Goal: Transaction & Acquisition: Purchase product/service

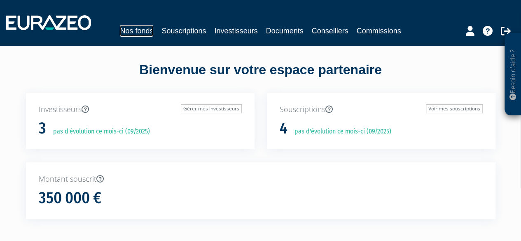
click at [139, 30] on link "Nos fonds" at bounding box center [136, 31] width 33 height 12
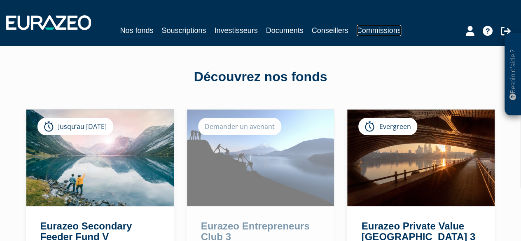
click at [380, 30] on link "Commissions" at bounding box center [379, 31] width 44 height 12
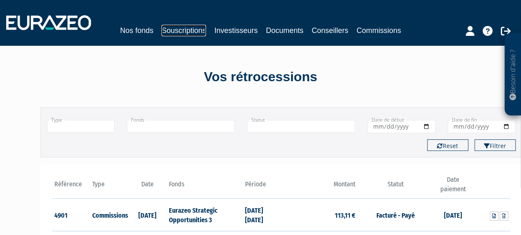
click at [179, 33] on link "Souscriptions" at bounding box center [183, 31] width 44 height 12
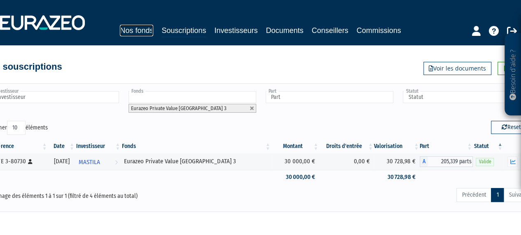
click at [129, 34] on link "Nos fonds" at bounding box center [136, 31] width 33 height 12
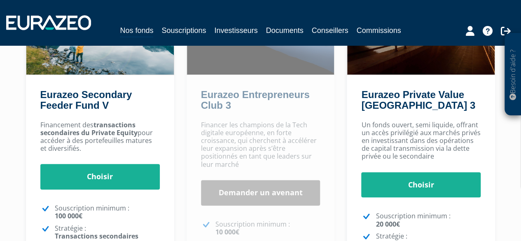
scroll to position [131, 0]
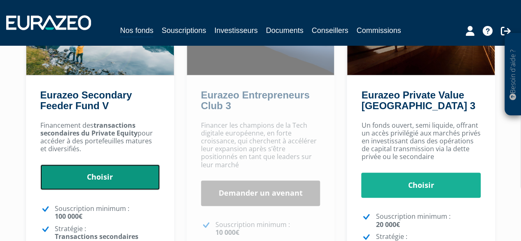
click at [103, 175] on link "Choisir" at bounding box center [99, 177] width 119 height 26
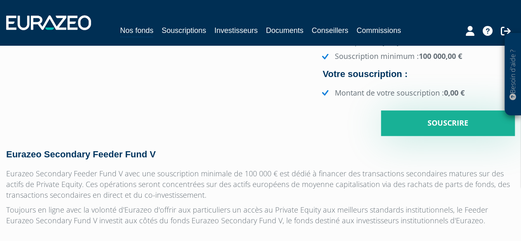
scroll to position [239, 0]
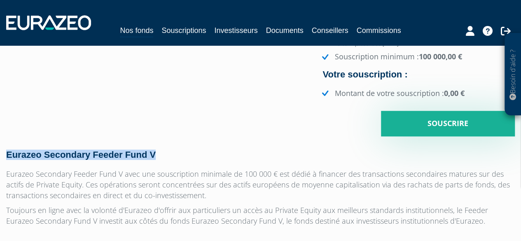
drag, startPoint x: 179, startPoint y: 154, endPoint x: 8, endPoint y: 151, distance: 170.6
click at [8, 151] on h4 "Eurazeo Secondary Feeder Fund V" at bounding box center [260, 155] width 509 height 10
copy h4 "Eurazeo Secondary Feeder Fund V"
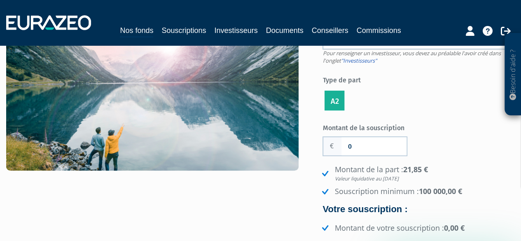
scroll to position [136, 0]
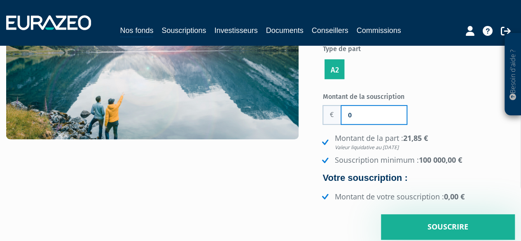
click at [376, 115] on input "0" at bounding box center [373, 115] width 65 height 18
type input "150 000"
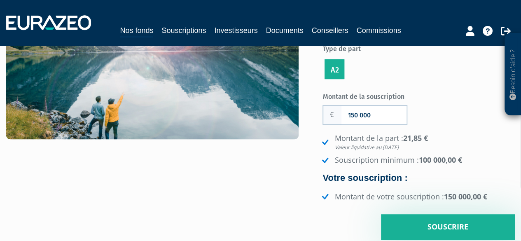
click at [449, 141] on li "Montant de la part : 21,85 € Valeur liquidative au 30/06/2025" at bounding box center [417, 142] width 195 height 18
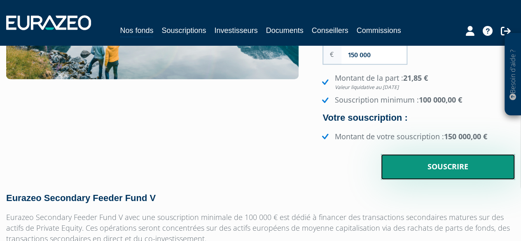
click at [435, 168] on input "Souscrire" at bounding box center [448, 167] width 134 height 26
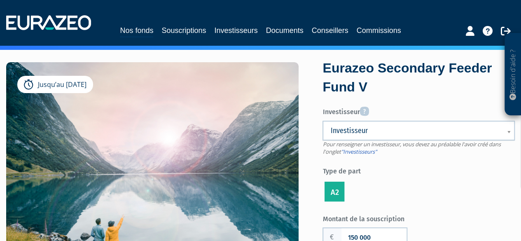
scroll to position [12, 0]
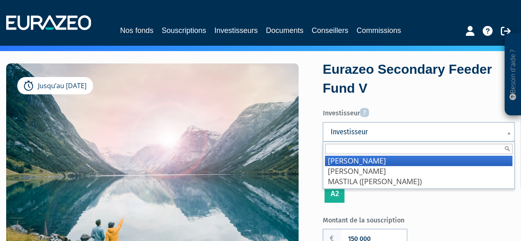
click at [371, 138] on link "Investisseur" at bounding box center [419, 132] width 192 height 20
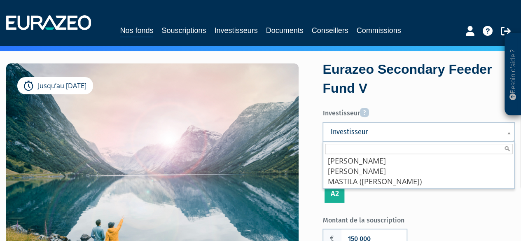
click at [378, 115] on label "Investisseur" at bounding box center [419, 112] width 192 height 14
click at [0, 0] on select "AUSSENAC Colette Harmouche Nicolas MASTILA (Landais Stéphane)" at bounding box center [0, 0] width 0 height 0
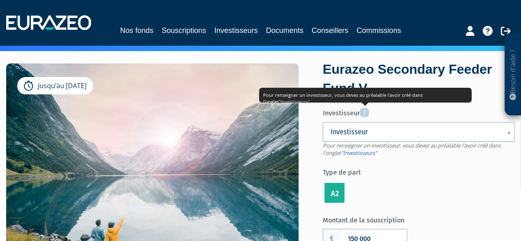
click at [364, 112] on icon at bounding box center [364, 113] width 9 height 10
click at [0, 0] on select "AUSSENAC Colette Harmouche Nicolas MASTILA (Landais Stéphane)" at bounding box center [0, 0] width 0 height 0
click at [366, 112] on icon at bounding box center [364, 113] width 9 height 10
click at [0, 0] on select "AUSSENAC Colette Harmouche Nicolas MASTILA (Landais Stéphane)" at bounding box center [0, 0] width 0 height 0
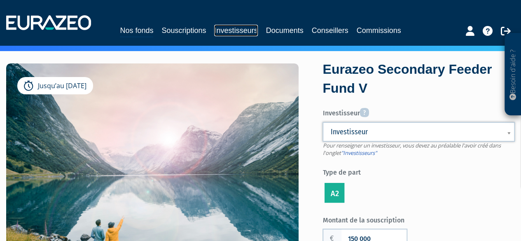
click at [231, 29] on link "Investisseurs" at bounding box center [235, 31] width 43 height 12
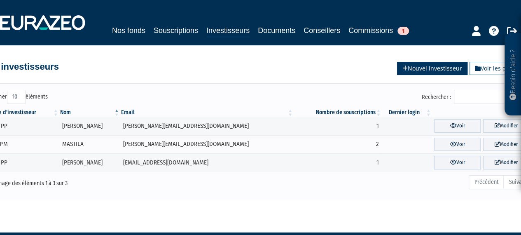
click at [411, 69] on link "Nouvel investisseur" at bounding box center [432, 68] width 70 height 13
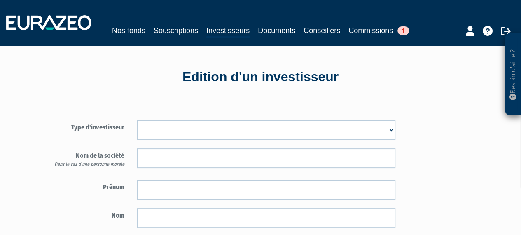
click at [193, 129] on select "Mr Mme Société" at bounding box center [266, 130] width 259 height 20
select select "3"
click at [137, 120] on select "Mr Mme Société" at bounding box center [266, 130] width 259 height 20
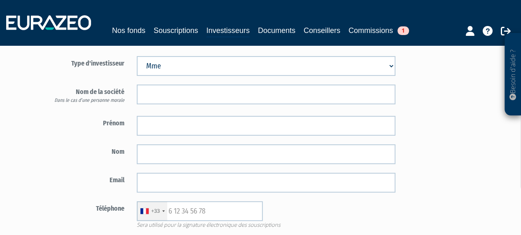
scroll to position [64, 0]
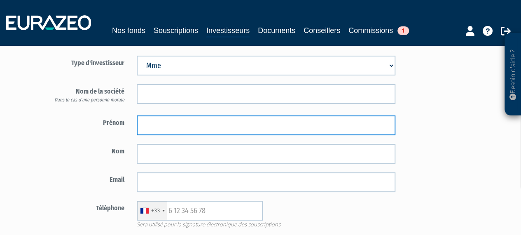
click at [159, 126] on input "text" at bounding box center [266, 125] width 259 height 20
type input "Magali"
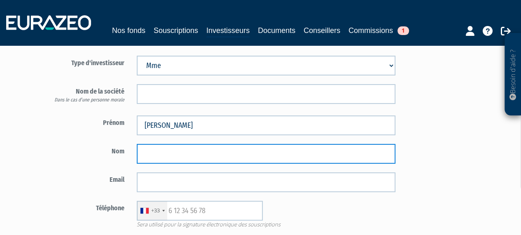
click at [157, 156] on input "text" at bounding box center [266, 154] width 259 height 20
type input "Soulier"
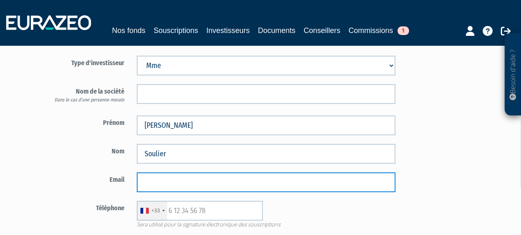
click at [155, 182] on input "email" at bounding box center [266, 182] width 259 height 20
paste input "magali.soulier@gmail.com"
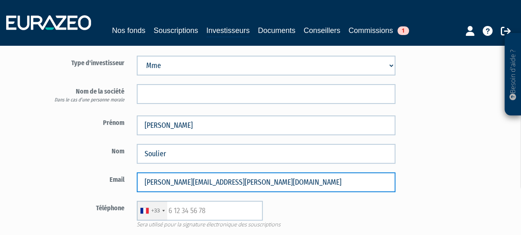
type input "magali.soulier@gmail.com"
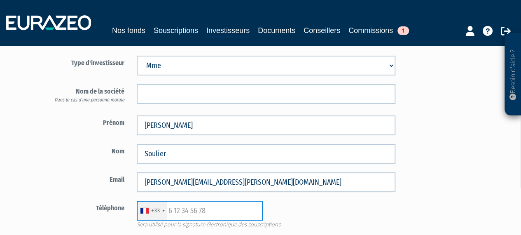
click at [214, 212] on input "text" at bounding box center [200, 211] width 126 height 20
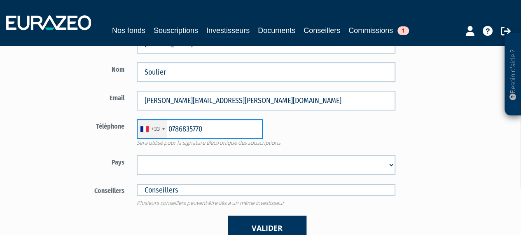
scroll to position [145, 0]
type input "0786835770"
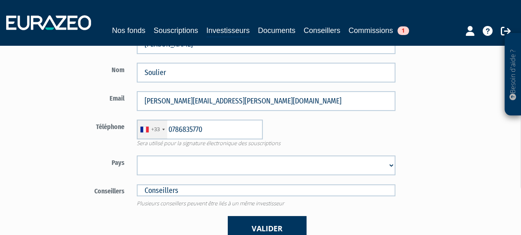
click at [188, 164] on select "Afghanistan Afrique du Sud Albanie Algérie Allemagne Andorre Angola Anguilla An…" at bounding box center [266, 165] width 259 height 20
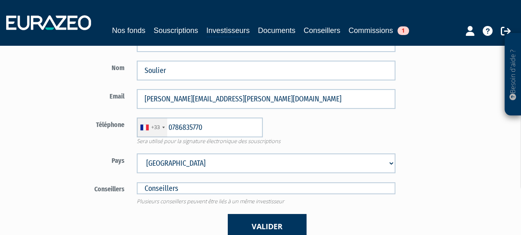
scroll to position [140, 0]
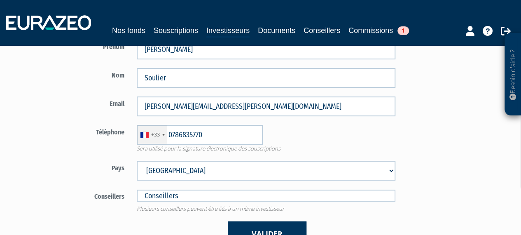
click at [182, 174] on select "Afghanistan Afrique du Sud Albanie Algérie Allemagne Andorre Angola Anguilla An…" at bounding box center [266, 171] width 259 height 20
select select "75"
click at [137, 161] on select "Afghanistan Afrique du Sud Albanie Algérie Allemagne Andorre Angola Anguilla An…" at bounding box center [266, 171] width 259 height 20
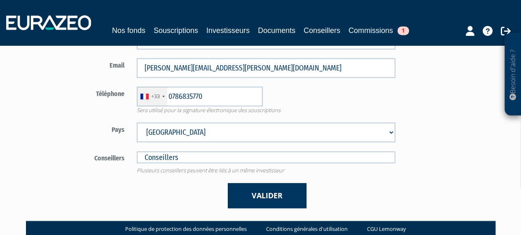
scroll to position [191, 0]
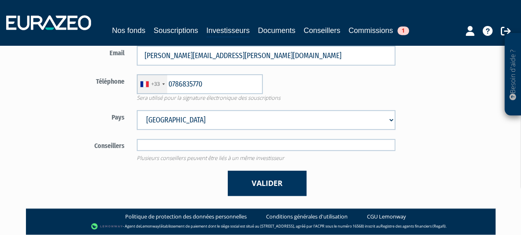
click at [180, 145] on input "text" at bounding box center [266, 145] width 259 height 12
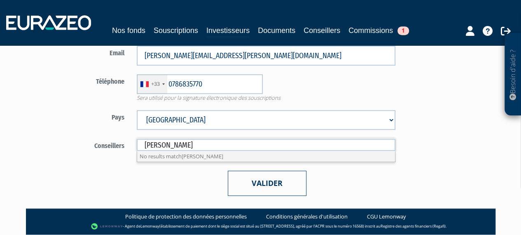
click at [267, 184] on button "Valider" at bounding box center [267, 183] width 79 height 25
type input "Conseillers"
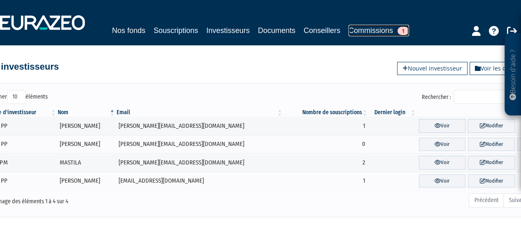
click at [381, 29] on link "Commissions 1" at bounding box center [378, 31] width 61 height 12
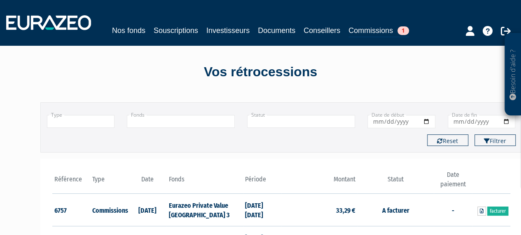
scroll to position [5, 0]
click at [310, 32] on link "Conseillers" at bounding box center [322, 31] width 37 height 12
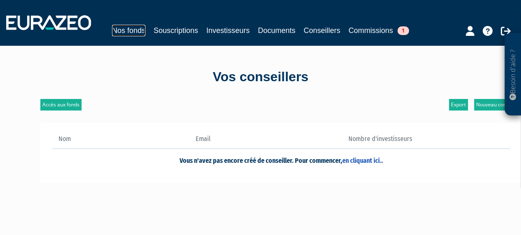
click at [131, 32] on link "Nos fonds" at bounding box center [128, 31] width 33 height 12
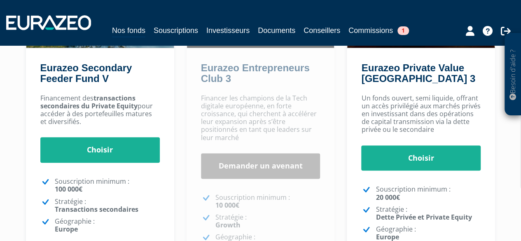
scroll to position [158, 0]
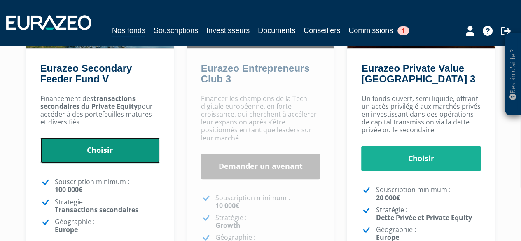
click at [107, 153] on link "Choisir" at bounding box center [99, 151] width 119 height 26
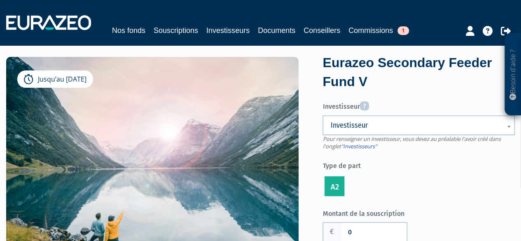
scroll to position [21, 0]
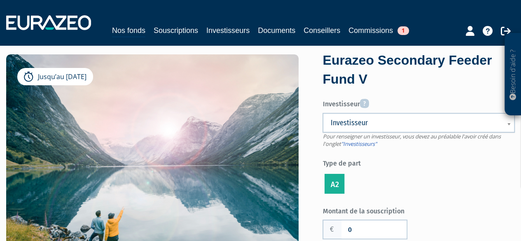
click at [359, 124] on span "Investisseur" at bounding box center [413, 123] width 166 height 10
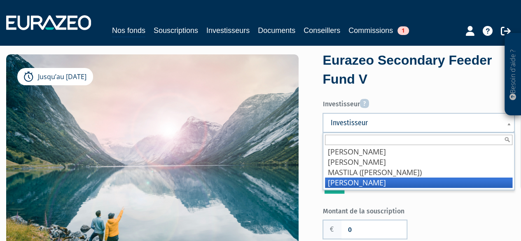
click at [374, 181] on li "[PERSON_NAME]" at bounding box center [418, 183] width 187 height 10
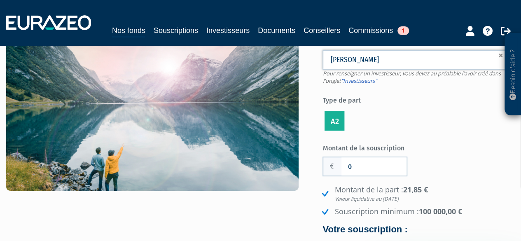
scroll to position [87, 0]
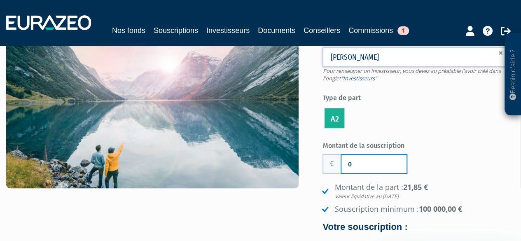
click at [363, 166] on input "0" at bounding box center [373, 164] width 65 height 18
type input "150 000"
click at [470, 178] on div "Montant de la souscription 150 000 Nombre de parts 0 Droits d'entrée 0 21,85 €" at bounding box center [419, 213] width 192 height 151
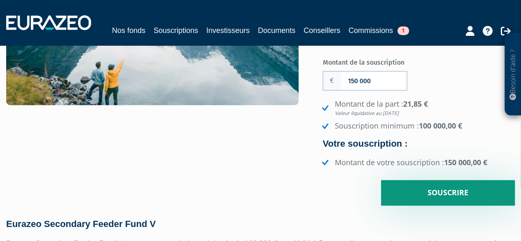
scroll to position [167, 0]
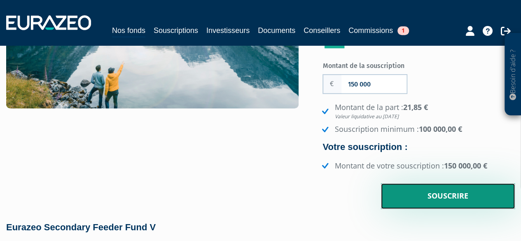
click at [448, 197] on input "Souscrire" at bounding box center [448, 196] width 134 height 26
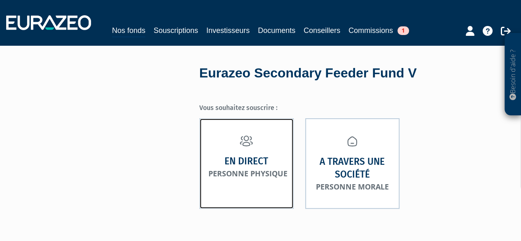
click at [231, 166] on strong "En direct" at bounding box center [246, 161] width 44 height 13
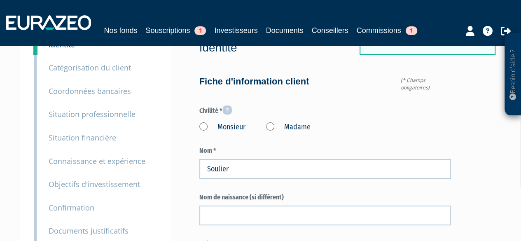
scroll to position [63, 0]
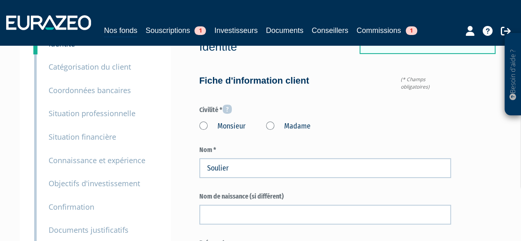
click at [266, 126] on div "Monsieur Madame" at bounding box center [325, 125] width 252 height 14
click at [270, 126] on label "Madame" at bounding box center [288, 126] width 44 height 11
click at [0, 0] on "Madame" at bounding box center [0, 0] width 0 height 0
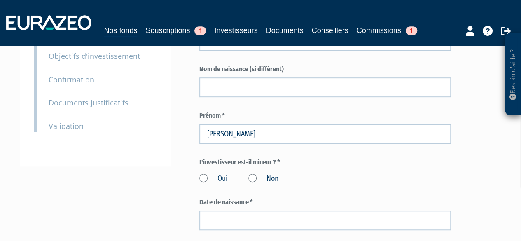
scroll to position [198, 0]
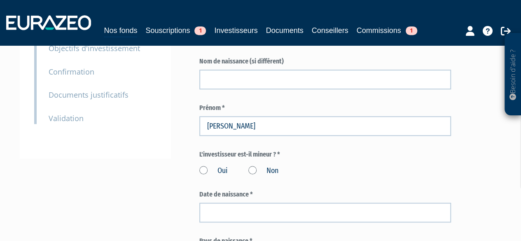
click at [251, 173] on label "Non" at bounding box center [263, 171] width 30 height 11
click at [0, 0] on input "Non" at bounding box center [0, 0] width 0 height 0
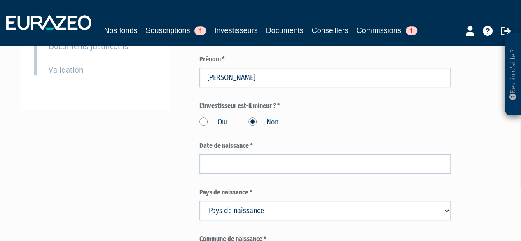
scroll to position [247, 0]
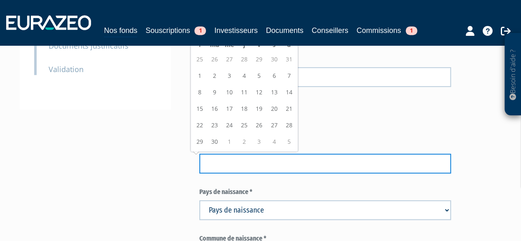
click at [204, 166] on input at bounding box center [325, 164] width 252 height 20
type input "05/02/1982"
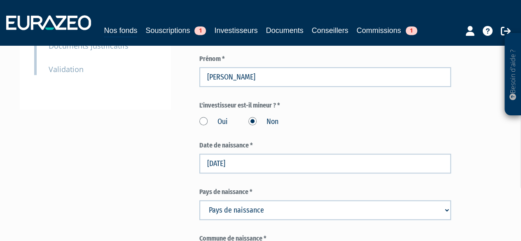
click at [296, 213] on select "Pays de naissance Afghanistan Afrique du Sud Albanie Algérie Allemagne Andorre" at bounding box center [325, 210] width 252 height 20
select select "75"
click at [199, 200] on select "Pays de naissance Afghanistan Afrique du Sud Albanie Algérie Allemagne Andorre" at bounding box center [325, 210] width 252 height 20
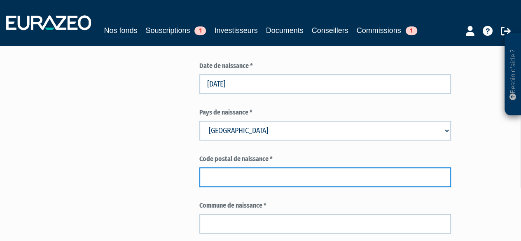
click at [247, 177] on input "text" at bounding box center [325, 177] width 252 height 20
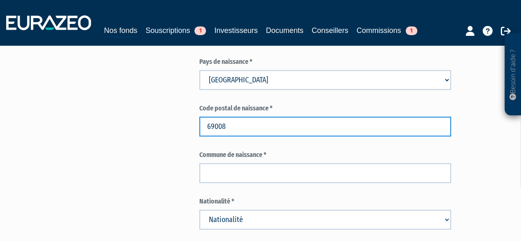
scroll to position [379, 0]
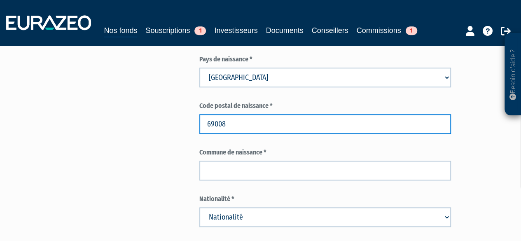
type input "69008"
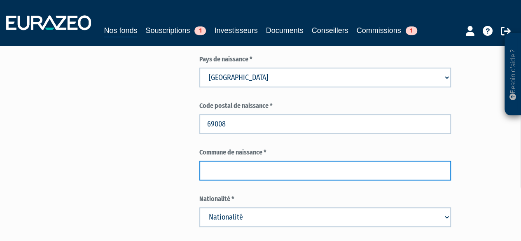
click at [232, 174] on input "text" at bounding box center [325, 171] width 252 height 20
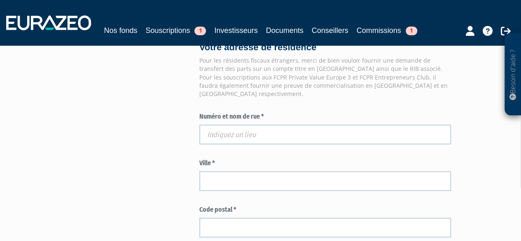
scroll to position [718, 0]
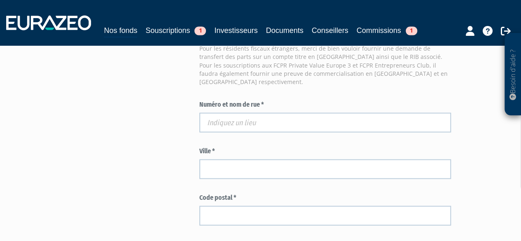
type input "Lyon"
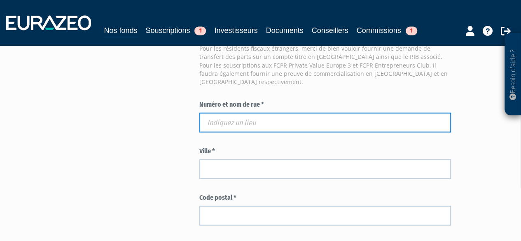
click at [231, 114] on input "text" at bounding box center [325, 122] width 252 height 20
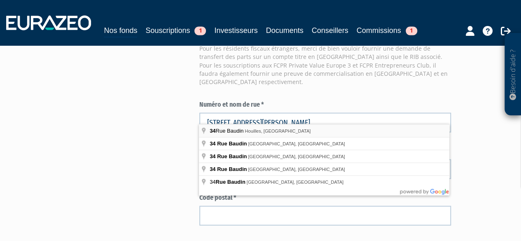
type input "34 Rue Baudin, Houilles, France"
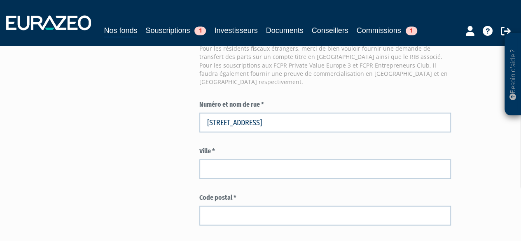
type input "Houilles"
type input "78800"
type input "34 Rue Baudin"
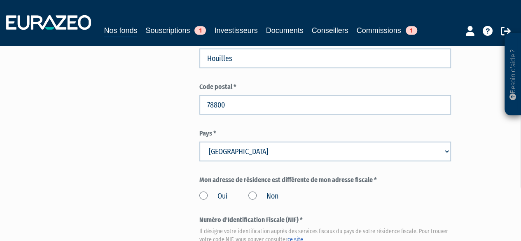
scroll to position [832, 0]
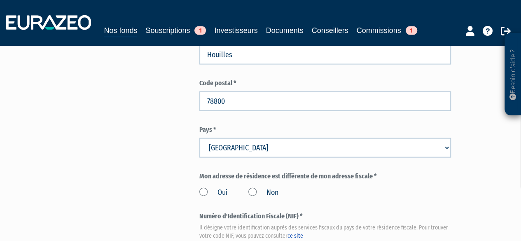
click at [251, 187] on label "Non" at bounding box center [263, 192] width 30 height 11
click at [0, 0] on input "Non" at bounding box center [0, 0] width 0 height 0
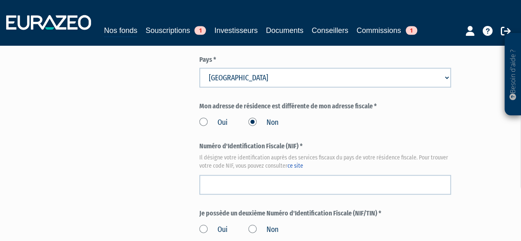
scroll to position [912, 0]
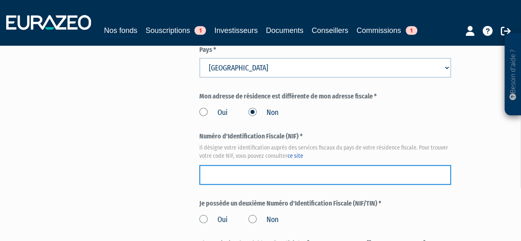
click at [227, 169] on input "text" at bounding box center [325, 175] width 252 height 20
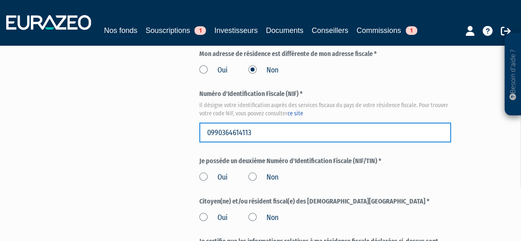
scroll to position [958, 0]
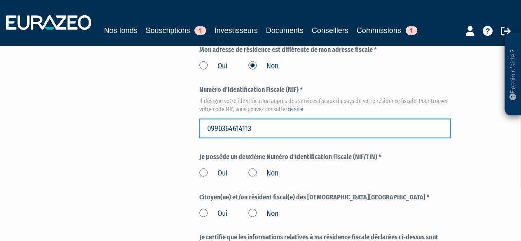
type input "0990364614113"
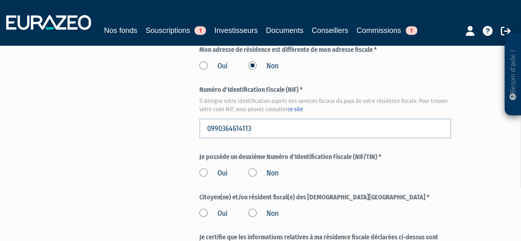
click at [251, 168] on label "Non" at bounding box center [263, 173] width 30 height 11
click at [0, 0] on input "Non" at bounding box center [0, 0] width 0 height 0
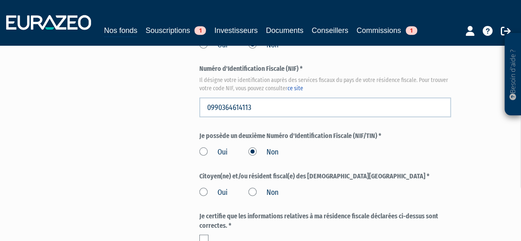
scroll to position [980, 0]
click at [252, 187] on label "Non" at bounding box center [263, 192] width 30 height 11
click at [0, 0] on input "Non" at bounding box center [0, 0] width 0 height 0
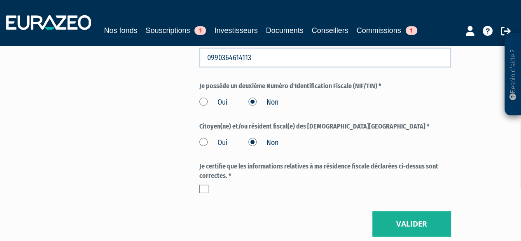
scroll to position [1035, 0]
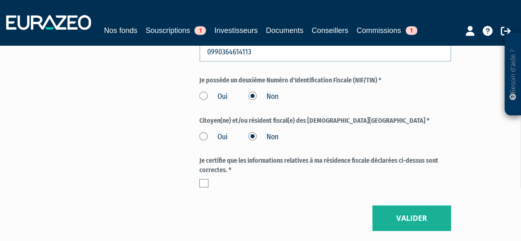
click at [202, 179] on label at bounding box center [203, 183] width 9 height 8
click at [0, 0] on input "checkbox" at bounding box center [0, 0] width 0 height 0
click at [423, 215] on button "Valider" at bounding box center [411, 219] width 79 height 26
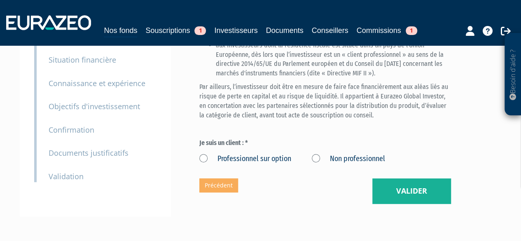
scroll to position [140, 0]
click at [315, 159] on label "Non professionnel" at bounding box center [348, 158] width 73 height 11
click at [0, 0] on professionnel "Non professionnel" at bounding box center [0, 0] width 0 height 0
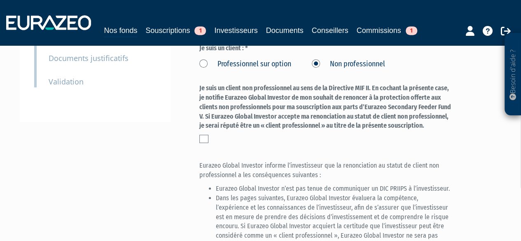
scroll to position [229, 0]
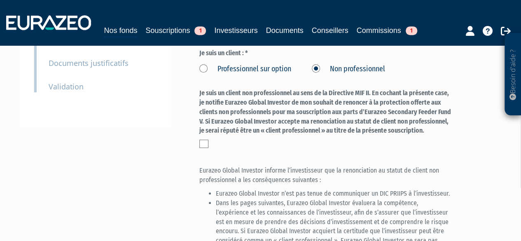
click at [201, 145] on label at bounding box center [203, 144] width 9 height 8
click at [0, 0] on input "checkbox" at bounding box center [0, 0] width 0 height 0
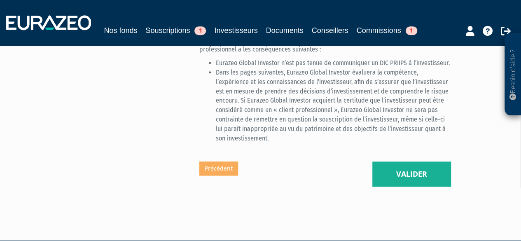
scroll to position [360, 0]
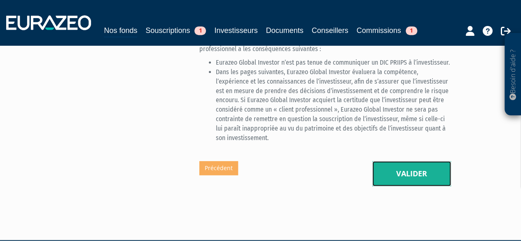
click at [409, 175] on button "Valider" at bounding box center [411, 174] width 79 height 26
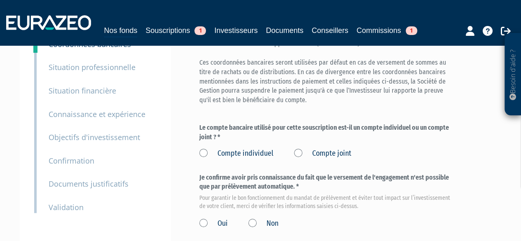
scroll to position [110, 0]
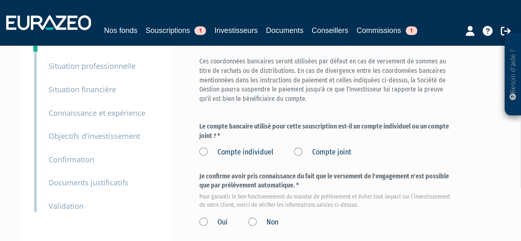
click at [204, 150] on label "Compte individuel" at bounding box center [236, 152] width 74 height 11
click at [0, 0] on individuel "Compte individuel" at bounding box center [0, 0] width 0 height 0
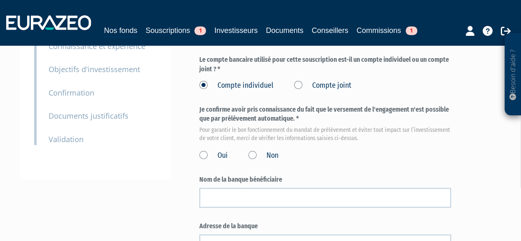
scroll to position [178, 0]
click at [204, 156] on label "Oui" at bounding box center [213, 155] width 28 height 11
click at [0, 0] on input "Oui" at bounding box center [0, 0] width 0 height 0
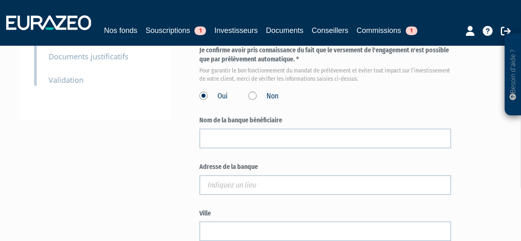
scroll to position [236, 0]
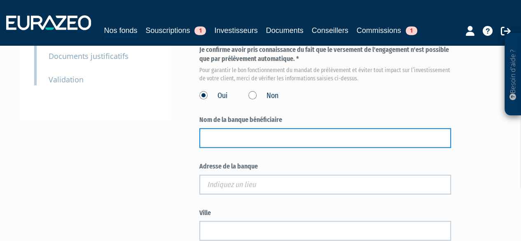
click at [238, 137] on input "text" at bounding box center [325, 138] width 252 height 20
type input "CCF"
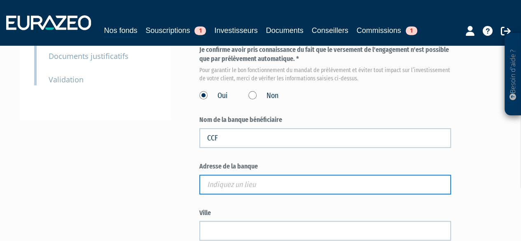
click at [222, 185] on input "text" at bounding box center [325, 185] width 252 height 20
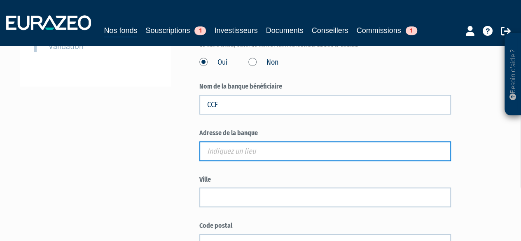
scroll to position [270, 0]
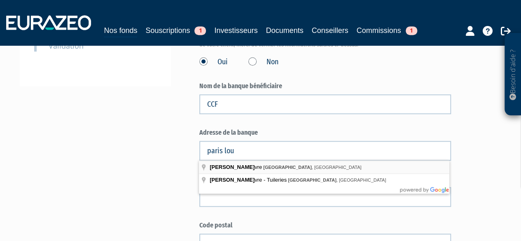
type input "Louvre, Paris, France"
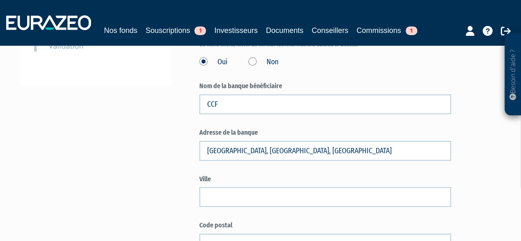
type input "Paris"
select select "75"
type input "75001"
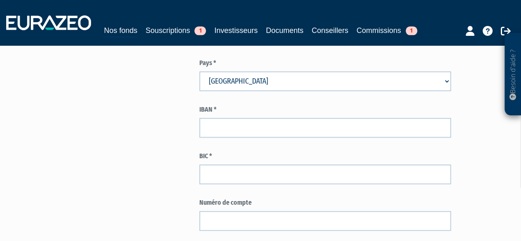
scroll to position [481, 0]
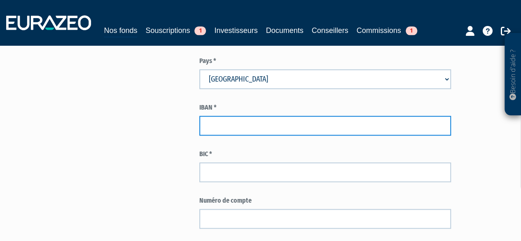
click at [220, 128] on input "text" at bounding box center [325, 126] width 252 height 20
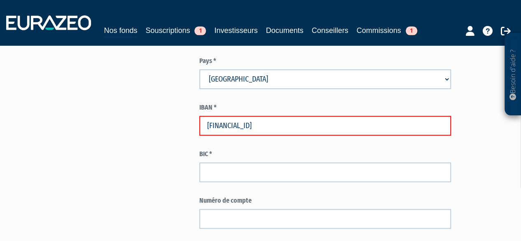
type input "FR7618079753070297084504027"
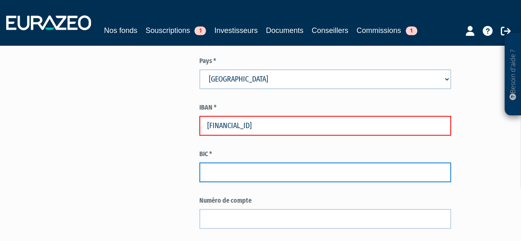
click at [239, 170] on input "text" at bounding box center [325, 172] width 252 height 20
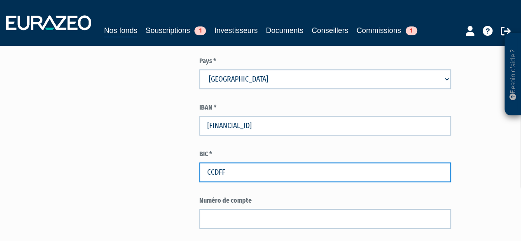
type input "CCDFFRPPXXX"
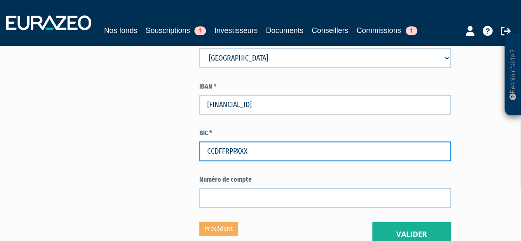
scroll to position [503, 0]
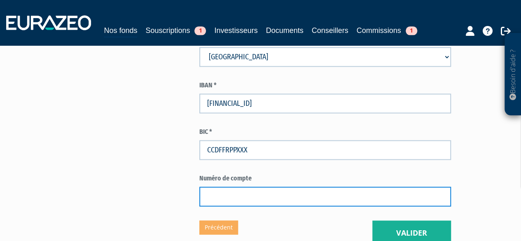
click at [236, 196] on input "text" at bounding box center [325, 197] width 252 height 20
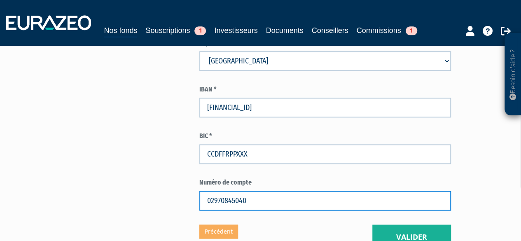
scroll to position [587, 0]
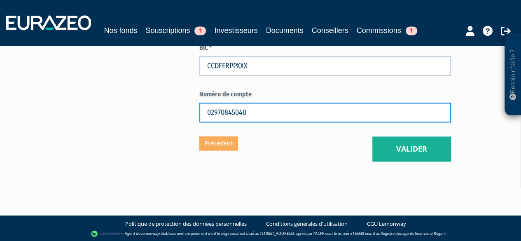
type input "02970845040"
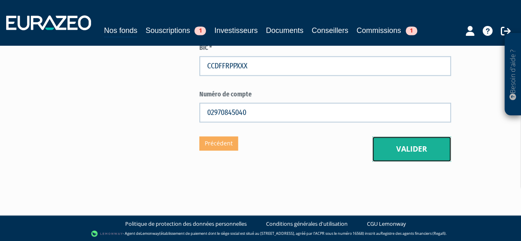
click at [414, 152] on button "Valider" at bounding box center [411, 149] width 79 height 26
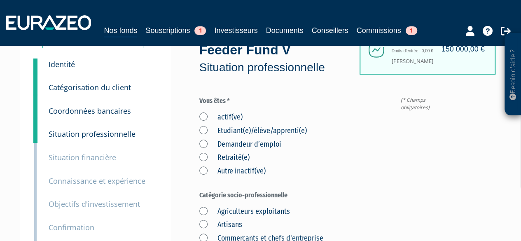
scroll to position [42, 0]
click at [204, 117] on label "actif(ve)" at bounding box center [220, 117] width 43 height 11
click at [0, 0] on input "actif(ve)" at bounding box center [0, 0] width 0 height 0
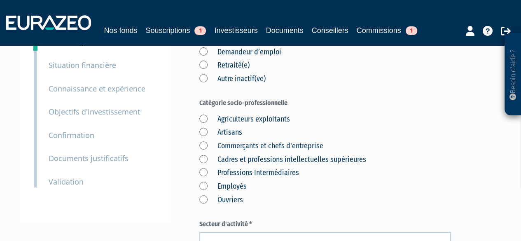
scroll to position [135, 0]
click at [200, 157] on label "Cadres et professions intellectuelles supérieures" at bounding box center [282, 159] width 167 height 11
click at [0, 0] on supérieures "Cadres et professions intellectuelles supérieures" at bounding box center [0, 0] width 0 height 0
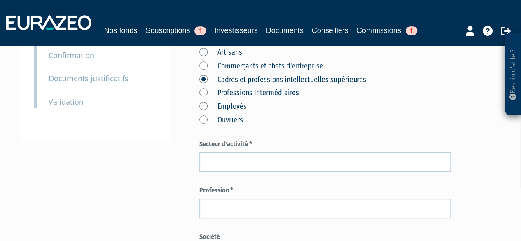
scroll to position [217, 0]
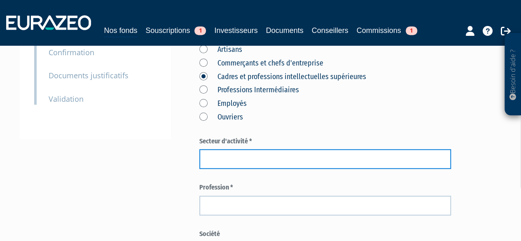
click at [250, 158] on input "text" at bounding box center [325, 159] width 252 height 20
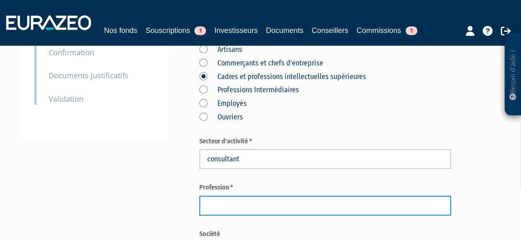
click at [222, 210] on input "text" at bounding box center [325, 206] width 252 height 20
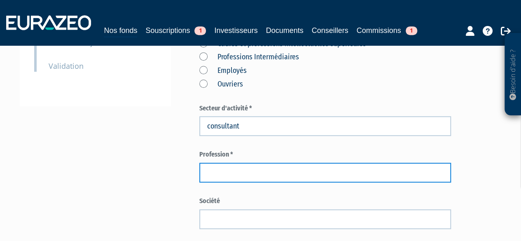
scroll to position [252, 0]
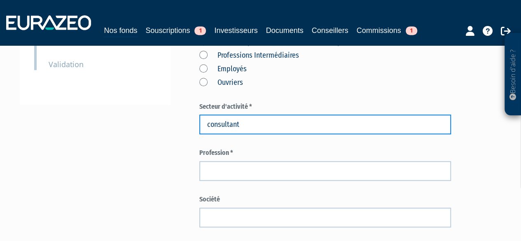
click at [252, 126] on input "consultant" at bounding box center [325, 125] width 252 height 20
type input "c"
type input "conseil"
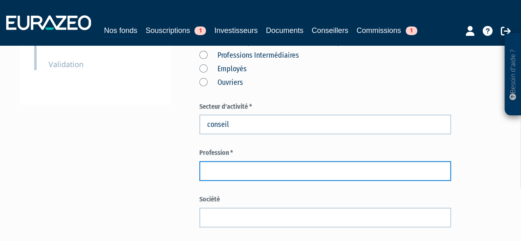
click at [222, 170] on input "text" at bounding box center [325, 171] width 252 height 20
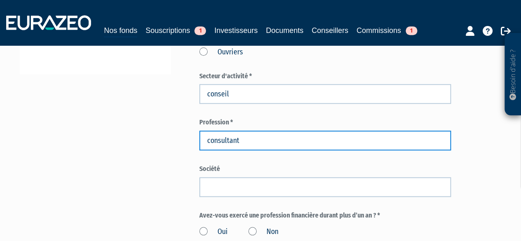
type input "consultant"
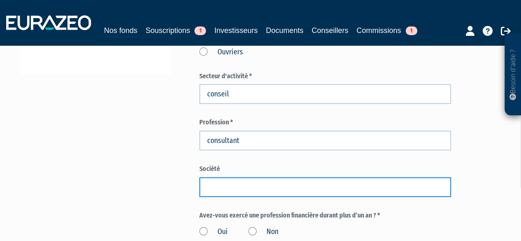
click at [230, 188] on input "text" at bounding box center [325, 187] width 252 height 20
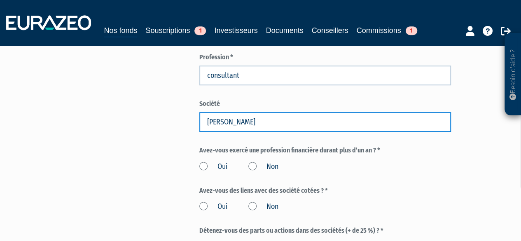
scroll to position [354, 0]
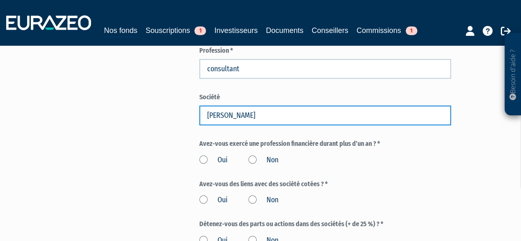
type input "[PERSON_NAME]"
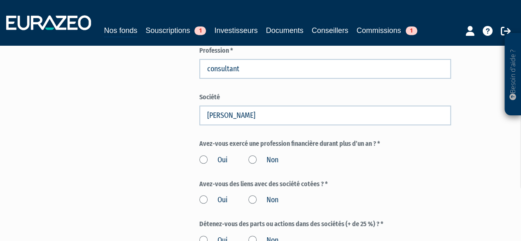
click at [253, 162] on label "Non" at bounding box center [263, 160] width 30 height 11
click at [0, 0] on input "Non" at bounding box center [0, 0] width 0 height 0
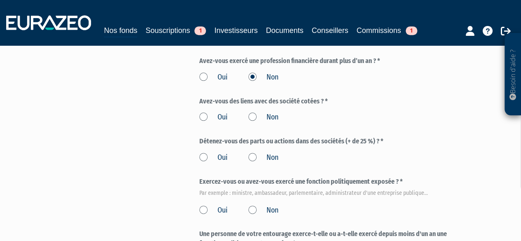
scroll to position [436, 0]
click at [253, 119] on label "Non" at bounding box center [263, 117] width 30 height 11
click at [0, 0] on input "Non" at bounding box center [0, 0] width 0 height 0
click at [252, 157] on label "Non" at bounding box center [263, 158] width 30 height 11
click at [0, 0] on input "Non" at bounding box center [0, 0] width 0 height 0
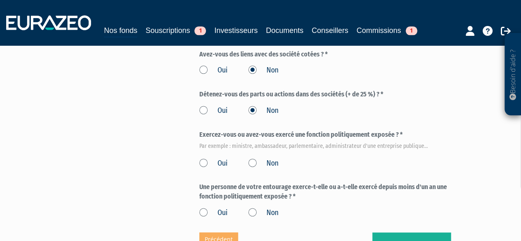
scroll to position [479, 0]
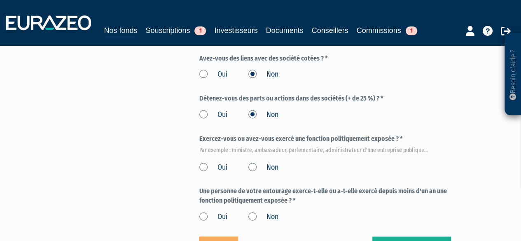
click at [252, 168] on label "Non" at bounding box center [263, 167] width 30 height 11
click at [0, 0] on input "Non" at bounding box center [0, 0] width 0 height 0
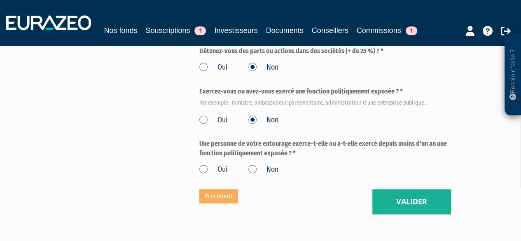
scroll to position [527, 0]
click at [251, 169] on label "Non" at bounding box center [263, 169] width 30 height 11
click at [0, 0] on input "Non" at bounding box center [0, 0] width 0 height 0
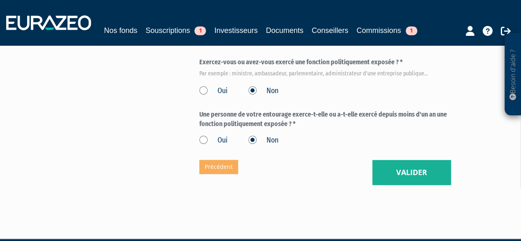
scroll to position [558, 0]
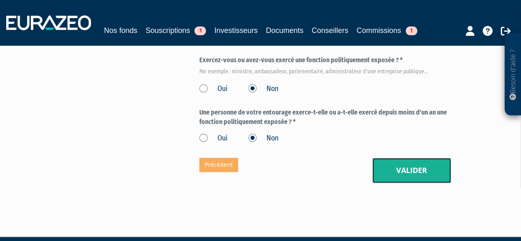
click at [420, 171] on button "Valider" at bounding box center [411, 171] width 79 height 26
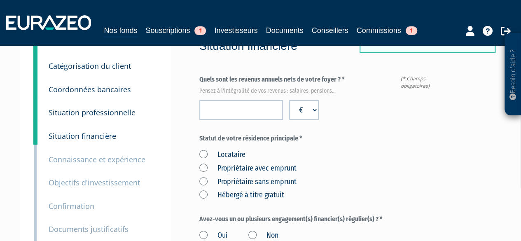
scroll to position [63, 0]
click at [253, 112] on input "number" at bounding box center [241, 111] width 84 height 20
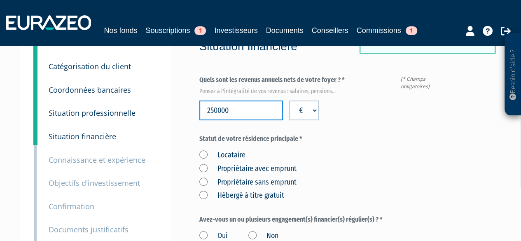
type input "250000"
click at [203, 168] on label "Propriétaire avec emprunt" at bounding box center [247, 169] width 97 height 11
click at [0, 0] on emprunt "Propriétaire avec emprunt" at bounding box center [0, 0] width 0 height 0
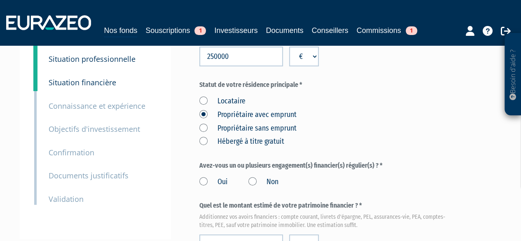
scroll to position [122, 0]
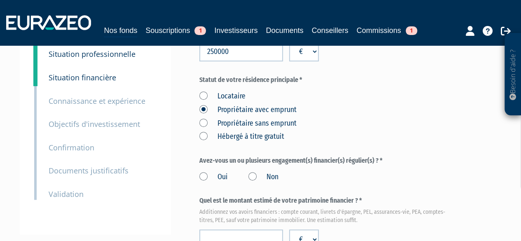
click at [203, 178] on label "Oui" at bounding box center [213, 177] width 28 height 11
click at [0, 0] on input "Oui" at bounding box center [0, 0] width 0 height 0
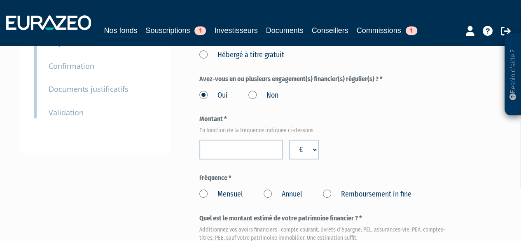
scroll to position [206, 0]
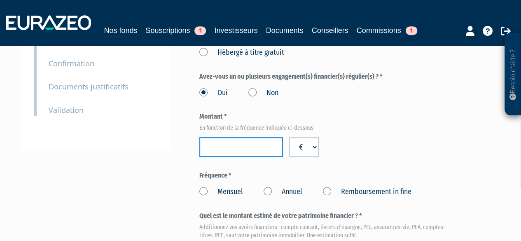
click at [261, 147] on input "number" at bounding box center [241, 147] width 84 height 20
type input "38950"
click at [267, 190] on label "Annuel" at bounding box center [283, 192] width 39 height 11
click at [0, 0] on Annuel "Annuel" at bounding box center [0, 0] width 0 height 0
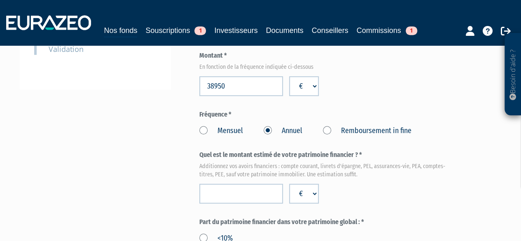
scroll to position [274, 0]
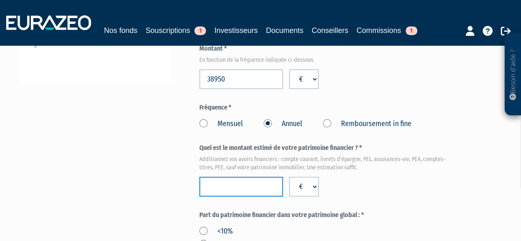
click at [244, 194] on input "number" at bounding box center [241, 187] width 84 height 20
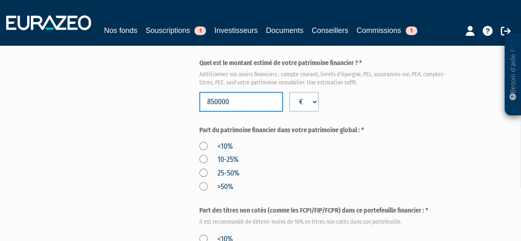
scroll to position [360, 0]
type input "850000"
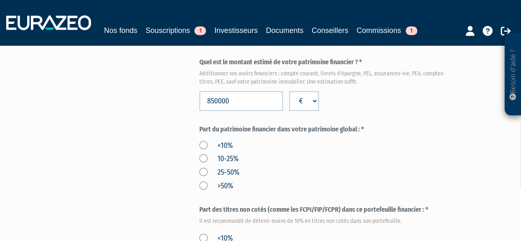
click at [203, 173] on label "25-50%" at bounding box center [219, 172] width 40 height 11
click at [0, 0] on input "25-50%" at bounding box center [0, 0] width 0 height 0
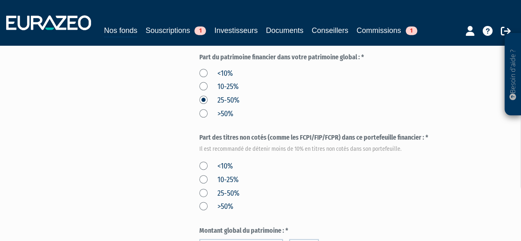
scroll to position [432, 0]
click at [202, 166] on label "<10%" at bounding box center [215, 166] width 33 height 11
click at [0, 0] on input "<10%" at bounding box center [0, 0] width 0 height 0
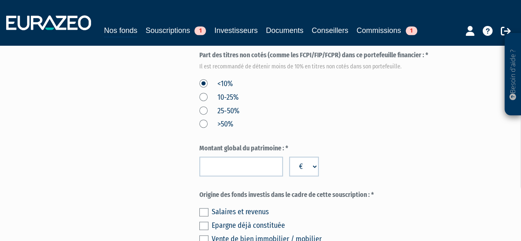
scroll to position [514, 0]
click at [252, 176] on input "number" at bounding box center [241, 167] width 84 height 20
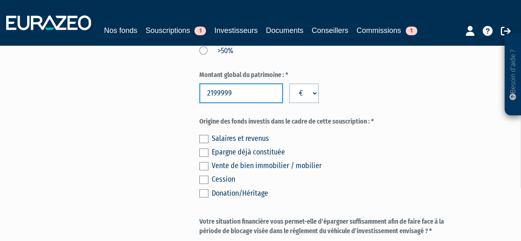
scroll to position [587, 0]
type input "2199999"
click at [201, 140] on label at bounding box center [203, 139] width 9 height 8
click at [0, 0] on input "checkbox" at bounding box center [0, 0] width 0 height 0
click at [202, 152] on label at bounding box center [203, 153] width 9 height 8
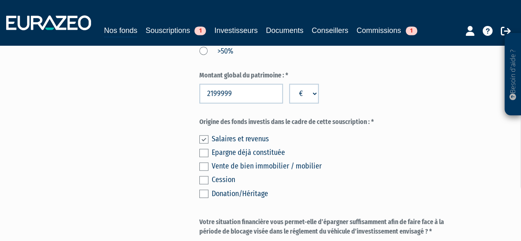
click at [0, 0] on input "checkbox" at bounding box center [0, 0] width 0 height 0
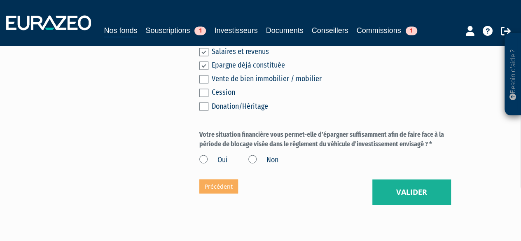
scroll to position [676, 0]
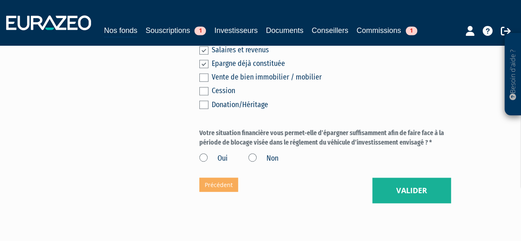
click at [201, 158] on label "Oui" at bounding box center [213, 158] width 28 height 11
click at [0, 0] on input "Oui" at bounding box center [0, 0] width 0 height 0
click at [409, 189] on button "Valider" at bounding box center [411, 191] width 79 height 26
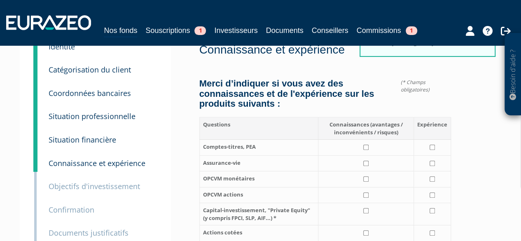
scroll to position [60, 0]
click at [368, 147] on input "checkbox" at bounding box center [365, 146] width 5 height 5
checkbox input "true"
click at [432, 147] on input "checkbox" at bounding box center [432, 146] width 5 height 5
checkbox input "true"
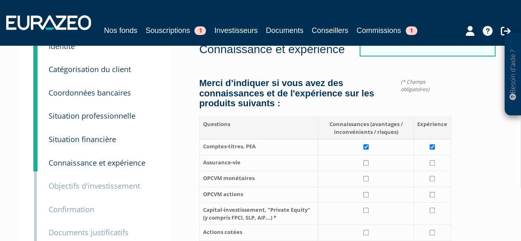
click at [363, 165] on td at bounding box center [366, 163] width 96 height 16
checkbox input "true"
click at [432, 162] on input "checkbox" at bounding box center [432, 162] width 5 height 5
checkbox input "true"
click at [366, 179] on input "checkbox" at bounding box center [365, 178] width 5 height 5
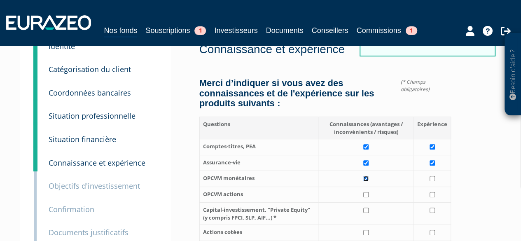
checkbox input "true"
click at [435, 177] on input "checkbox" at bounding box center [432, 178] width 5 height 5
checkbox input "true"
click at [365, 194] on input "checkbox" at bounding box center [365, 194] width 5 height 5
checkbox input "true"
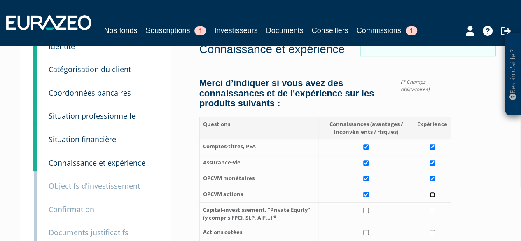
click at [434, 193] on input "checkbox" at bounding box center [432, 194] width 5 height 5
checkbox input "true"
click at [367, 210] on input "checkbox" at bounding box center [365, 210] width 5 height 5
checkbox input "true"
click at [431, 209] on input "checkbox" at bounding box center [432, 210] width 5 height 5
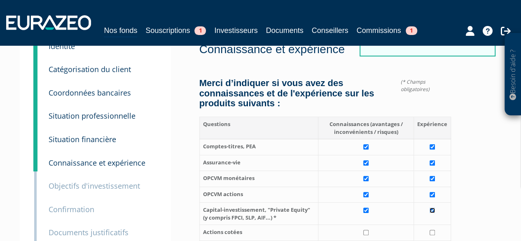
checkbox input "true"
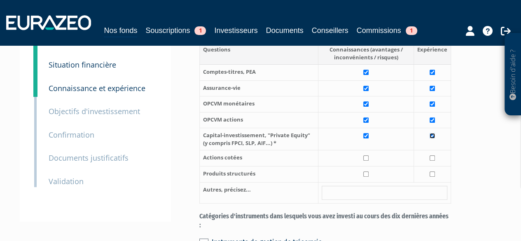
scroll to position [135, 0]
click at [367, 156] on input "checkbox" at bounding box center [365, 157] width 5 height 5
checkbox input "true"
click at [433, 157] on input "checkbox" at bounding box center [432, 157] width 5 height 5
checkbox input "true"
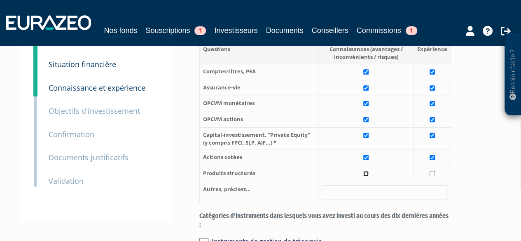
click at [366, 171] on input "checkbox" at bounding box center [365, 173] width 5 height 5
checkbox input "true"
click at [431, 171] on input "checkbox" at bounding box center [432, 173] width 5 height 5
checkbox input "true"
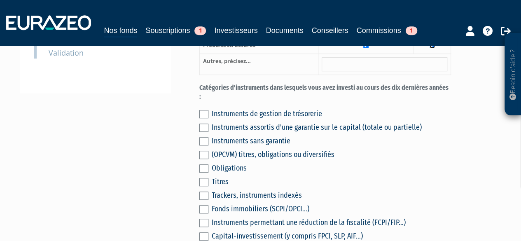
scroll to position [262, 0]
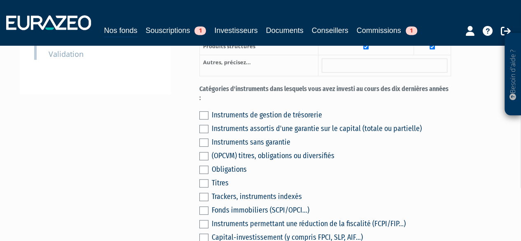
click at [203, 115] on label at bounding box center [203, 115] width 9 height 8
click at [0, 0] on input "checkbox" at bounding box center [0, 0] width 0 height 0
click at [206, 129] on label at bounding box center [203, 129] width 9 height 8
click at [0, 0] on input "checkbox" at bounding box center [0, 0] width 0 height 0
click at [205, 141] on label at bounding box center [203, 142] width 9 height 8
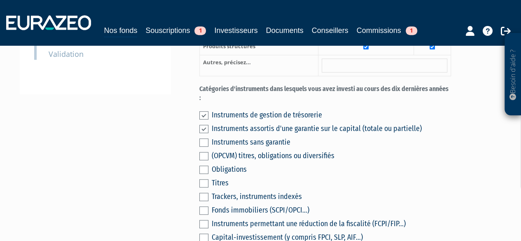
click at [0, 0] on input "checkbox" at bounding box center [0, 0] width 0 height 0
click at [207, 156] on label at bounding box center [203, 156] width 9 height 8
click at [0, 0] on input "checkbox" at bounding box center [0, 0] width 0 height 0
click at [203, 167] on label at bounding box center [203, 170] width 9 height 8
click at [0, 0] on input "checkbox" at bounding box center [0, 0] width 0 height 0
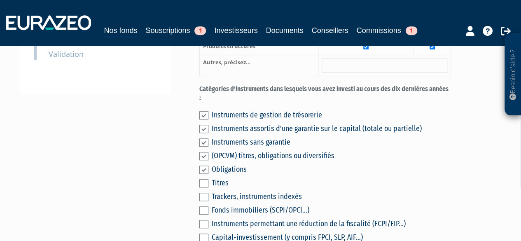
click at [204, 180] on label at bounding box center [203, 183] width 9 height 8
click at [0, 0] on input "checkbox" at bounding box center [0, 0] width 0 height 0
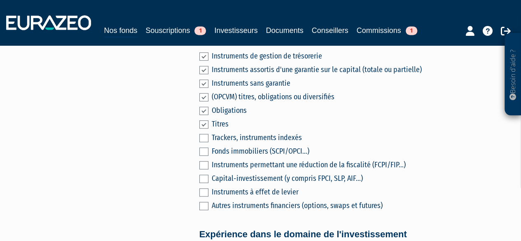
scroll to position [321, 0]
click at [202, 139] on label at bounding box center [203, 137] width 9 height 8
click at [0, 0] on input "checkbox" at bounding box center [0, 0] width 0 height 0
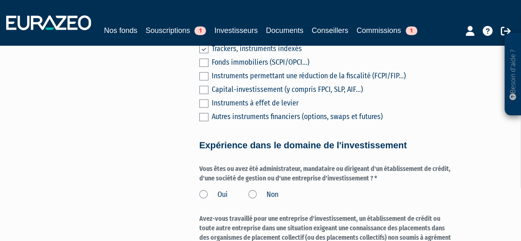
scroll to position [420, 0]
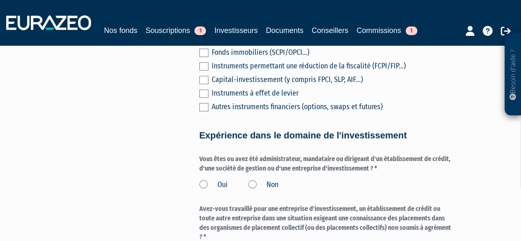
click at [250, 182] on label "Non" at bounding box center [263, 185] width 30 height 11
click at [0, 0] on input "Non" at bounding box center [0, 0] width 0 height 0
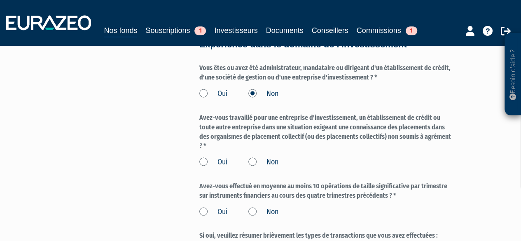
scroll to position [511, 0]
click at [253, 161] on label "Non" at bounding box center [263, 162] width 30 height 11
click at [0, 0] on input "Non" at bounding box center [0, 0] width 0 height 0
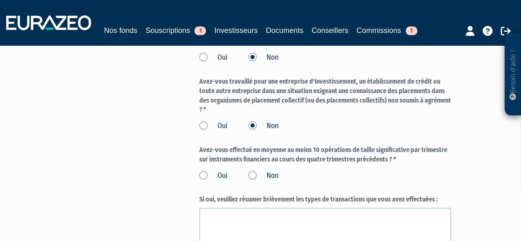
scroll to position [549, 0]
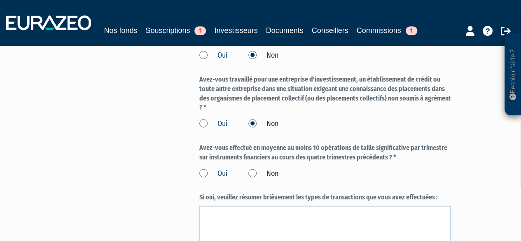
click at [255, 172] on label "Non" at bounding box center [263, 173] width 30 height 11
click at [0, 0] on input "Non" at bounding box center [0, 0] width 0 height 0
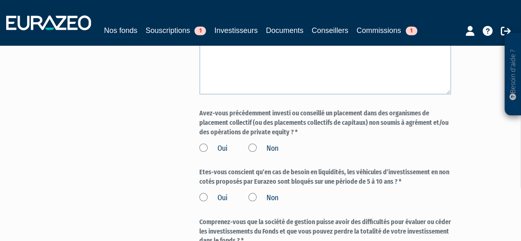
scroll to position [722, 0]
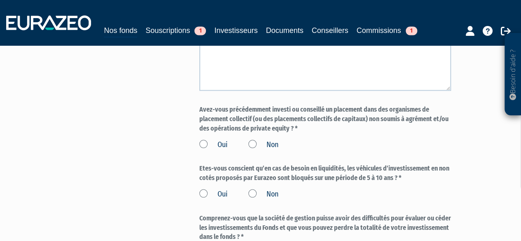
click at [253, 144] on label "Non" at bounding box center [263, 144] width 30 height 11
click at [0, 0] on input "Non" at bounding box center [0, 0] width 0 height 0
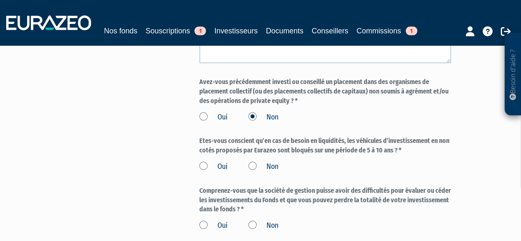
scroll to position [755, 0]
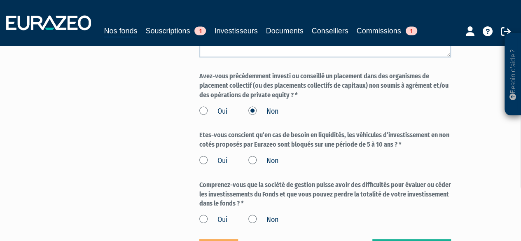
click at [205, 160] on label "Oui" at bounding box center [213, 160] width 28 height 11
click at [0, 0] on input "Oui" at bounding box center [0, 0] width 0 height 0
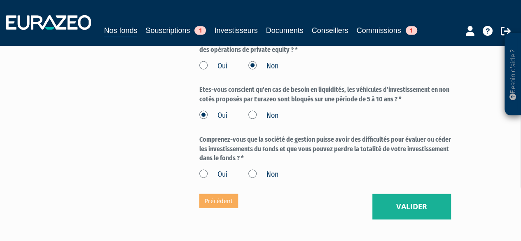
scroll to position [800, 0]
click at [205, 173] on label "Oui" at bounding box center [213, 174] width 28 height 11
click at [0, 0] on input "Oui" at bounding box center [0, 0] width 0 height 0
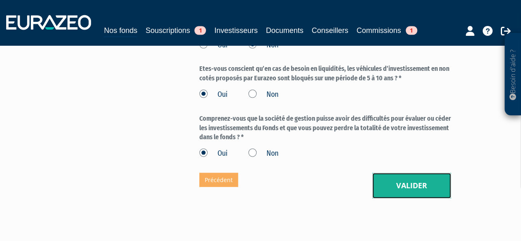
click at [426, 191] on button "Valider" at bounding box center [411, 186] width 79 height 26
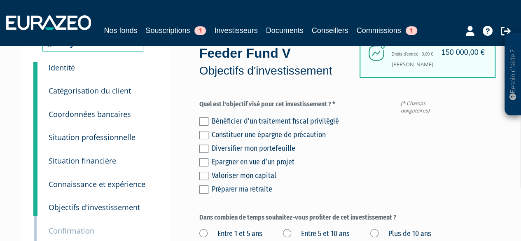
scroll to position [38, 0]
click at [201, 180] on label at bounding box center [203, 176] width 9 height 8
click at [0, 0] on input "checkbox" at bounding box center [0, 0] width 0 height 0
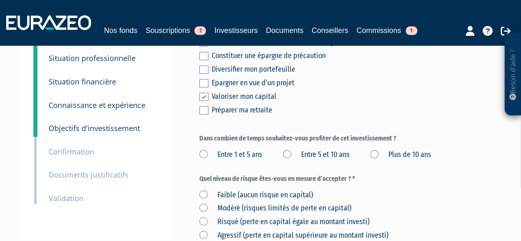
scroll to position [117, 0]
click at [370, 161] on label "Plus de 10 ans" at bounding box center [400, 155] width 61 height 11
click at [0, 0] on ans "Plus de 10 ans" at bounding box center [0, 0] width 0 height 0
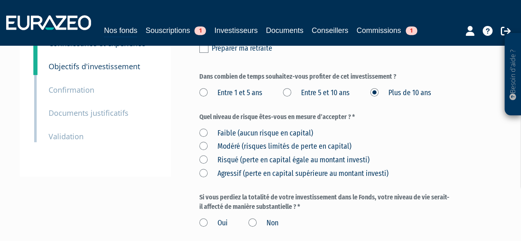
scroll to position [180, 0]
click at [201, 165] on label "Risqué (perte en capital égale au montant investi)" at bounding box center [284, 159] width 170 height 11
click at [0, 0] on investi\) "Risqué (perte en capital égale au montant investi)" at bounding box center [0, 0] width 0 height 0
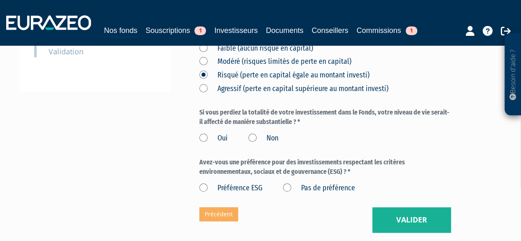
scroll to position [272, 0]
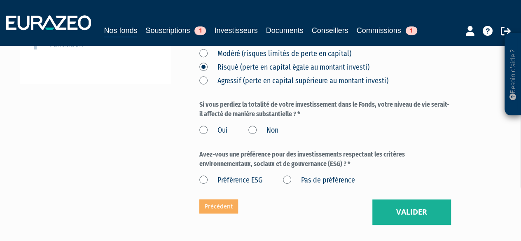
click at [252, 136] on label "Non" at bounding box center [263, 130] width 30 height 11
click at [0, 0] on input "Non" at bounding box center [0, 0] width 0 height 0
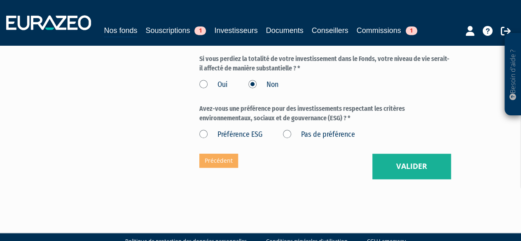
scroll to position [319, 0]
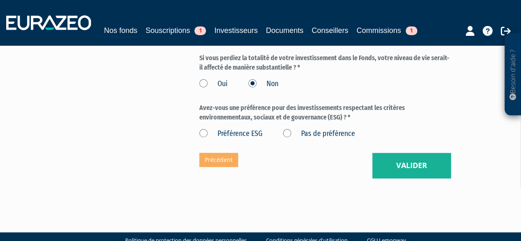
click at [287, 139] on label "Pas de préférence" at bounding box center [319, 134] width 72 height 11
click at [0, 0] on préférence "Pas de préférence" at bounding box center [0, 0] width 0 height 0
click at [401, 178] on button "Valider" at bounding box center [411, 166] width 79 height 26
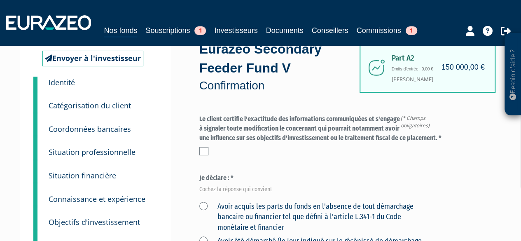
scroll to position [30, 0]
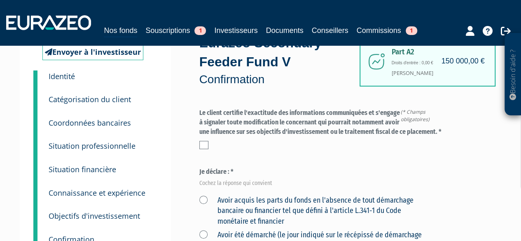
click at [203, 146] on label at bounding box center [203, 145] width 9 height 8
click at [0, 0] on input "checkbox" at bounding box center [0, 0] width 0 height 0
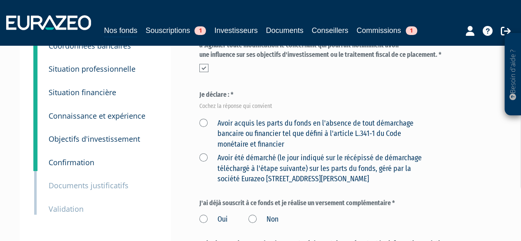
scroll to position [108, 0]
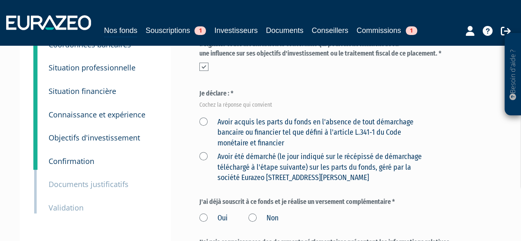
click at [204, 122] on label "Avoir acquis les parts du fonds en l'absence de tout démarchage bancaire ou fin…" at bounding box center [315, 133] width 233 height 32
click at [0, 0] on financier "Avoir acquis les parts du fonds en l'absence de tout démarchage bancaire ou fin…" at bounding box center [0, 0] width 0 height 0
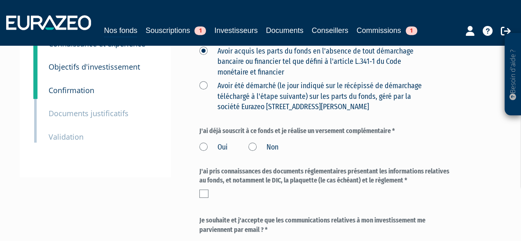
scroll to position [180, 0]
click at [249, 149] on label "Non" at bounding box center [263, 147] width 30 height 11
click at [0, 0] on input "Non" at bounding box center [0, 0] width 0 height 0
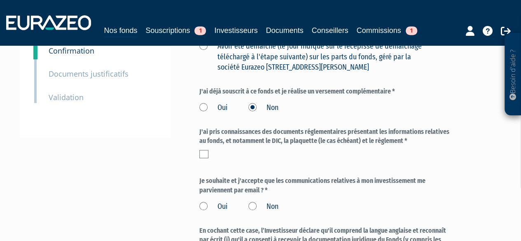
scroll to position [229, 0]
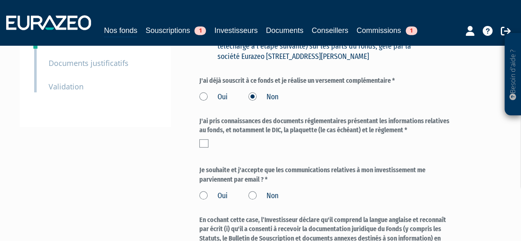
click at [206, 145] on label at bounding box center [203, 143] width 9 height 8
click at [0, 0] on input "checkbox" at bounding box center [0, 0] width 0 height 0
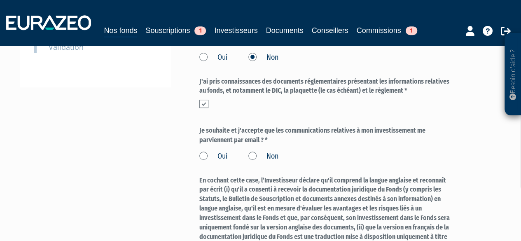
scroll to position [271, 0]
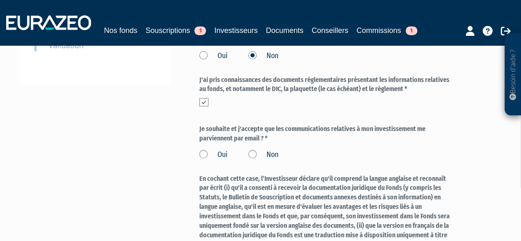
click at [203, 156] on label "Oui" at bounding box center [213, 155] width 28 height 11
click at [0, 0] on input "Oui" at bounding box center [0, 0] width 0 height 0
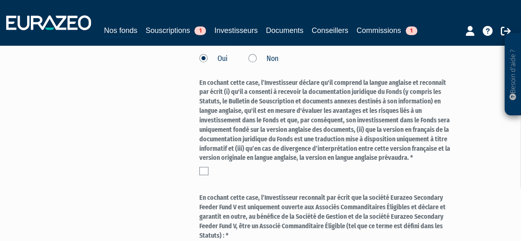
scroll to position [366, 0]
click at [202, 170] on label at bounding box center [203, 171] width 9 height 8
click at [0, 0] on input "checkbox" at bounding box center [0, 0] width 0 height 0
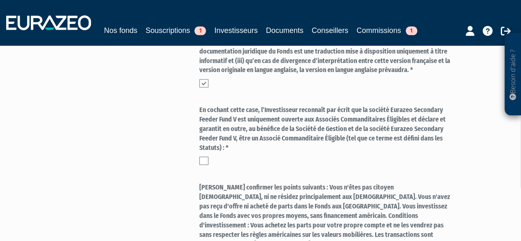
scroll to position [455, 0]
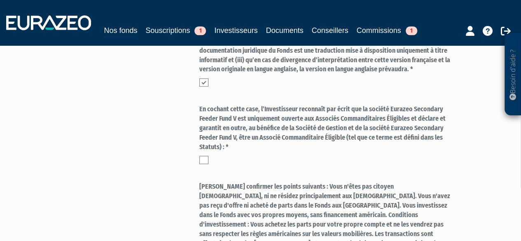
click at [203, 159] on label at bounding box center [203, 160] width 9 height 8
click at [0, 0] on input "checkbox" at bounding box center [0, 0] width 0 height 0
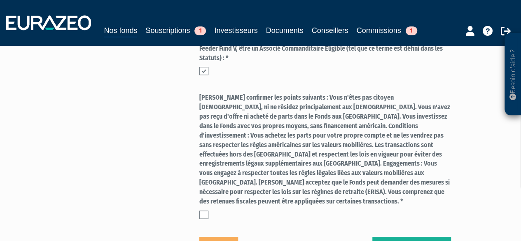
scroll to position [552, 0]
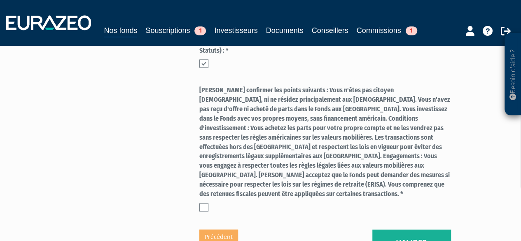
click at [201, 203] on label at bounding box center [203, 207] width 9 height 8
click at [0, 0] on input "checkbox" at bounding box center [0, 0] width 0 height 0
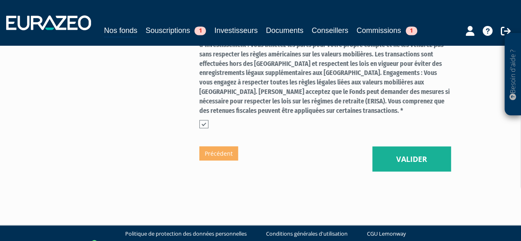
scroll to position [635, 0]
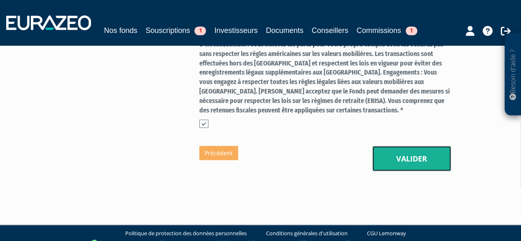
click at [398, 150] on button "Valider" at bounding box center [411, 159] width 79 height 26
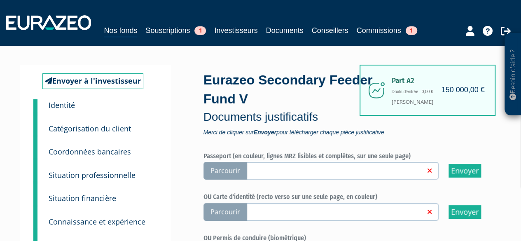
scroll to position [24, 0]
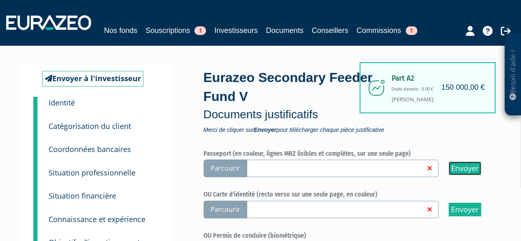
click at [457, 168] on input "Envoyer" at bounding box center [465, 168] width 33 height 14
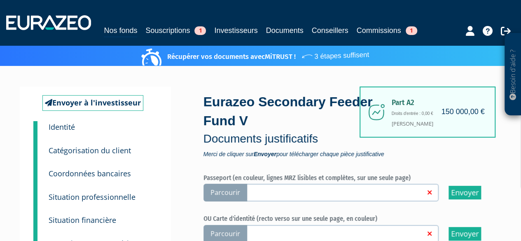
click at [387, 198] on label "Parcourir" at bounding box center [320, 193] width 235 height 18
click at [0, 0] on input "Parcourir" at bounding box center [0, 0] width 0 height 0
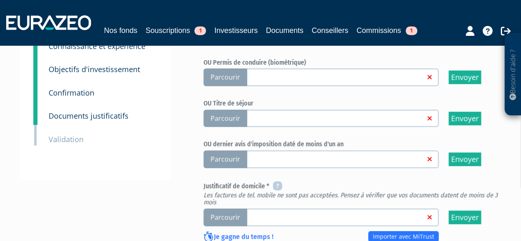
scroll to position [197, 0]
click at [222, 159] on span "Parcourir" at bounding box center [225, 160] width 44 height 18
click at [0, 0] on input "Parcourir" at bounding box center [0, 0] width 0 height 0
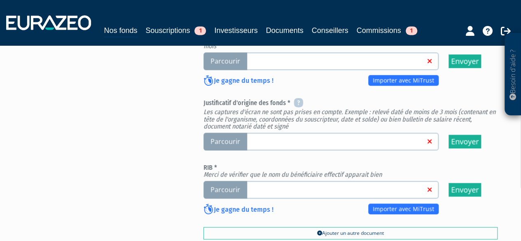
scroll to position [357, 0]
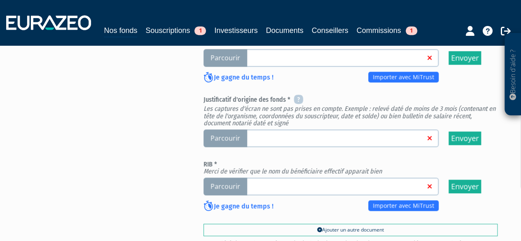
click at [232, 188] on span "Parcourir" at bounding box center [225, 187] width 44 height 18
click at [0, 0] on input "Parcourir" at bounding box center [0, 0] width 0 height 0
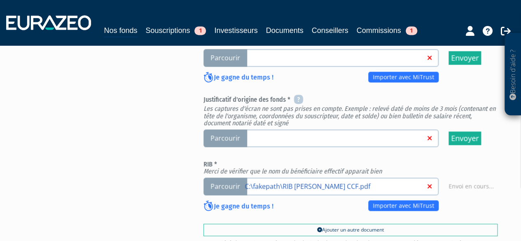
scroll to position [428, 0]
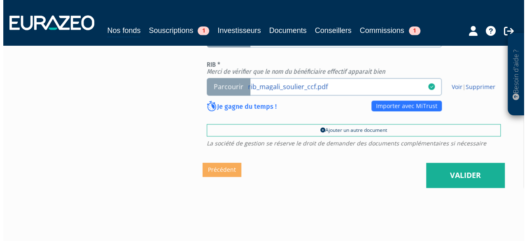
scroll to position [461, 0]
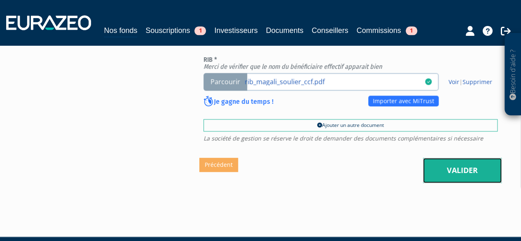
click at [442, 172] on link "Valider" at bounding box center [462, 171] width 79 height 26
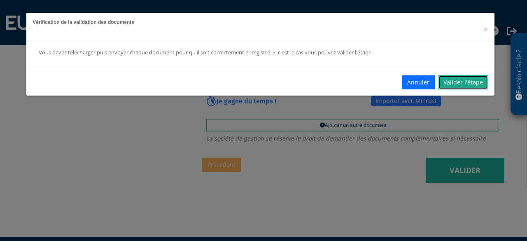
click at [464, 86] on link "Valider l'étape" at bounding box center [463, 82] width 50 height 14
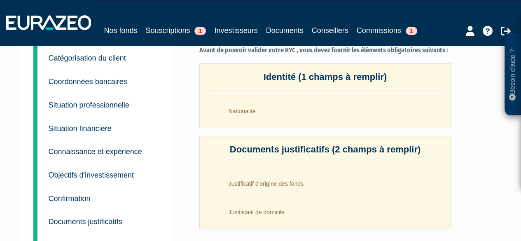
scroll to position [69, 0]
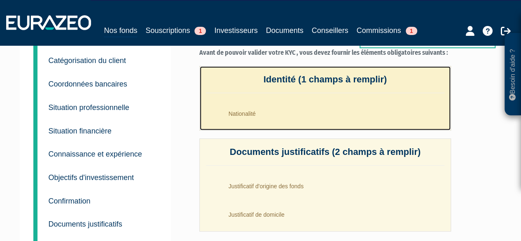
click at [236, 117] on li "Nationalité" at bounding box center [333, 111] width 222 height 21
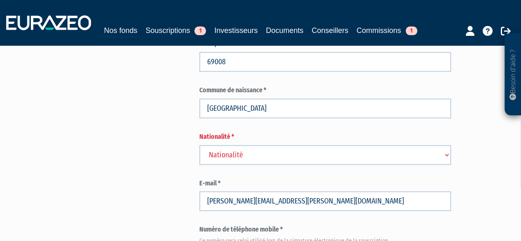
scroll to position [445, 0]
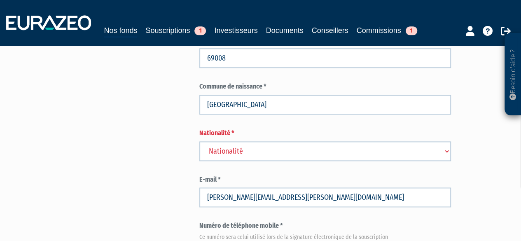
click at [257, 159] on select "Nationalité Afghanistan Afrique du Sud Albanie Algérie Allemagne Andorre" at bounding box center [325, 151] width 252 height 20
select select "75"
click at [236, 151] on select "Nationalité Afghanistan Afrique du Sud Albanie Algérie Allemagne Andorre" at bounding box center [325, 151] width 252 height 20
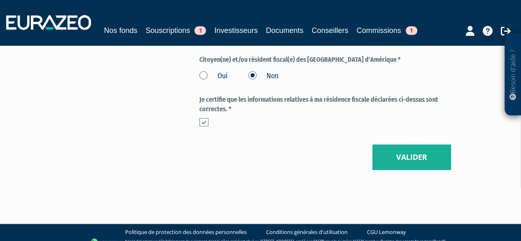
scroll to position [1095, 0]
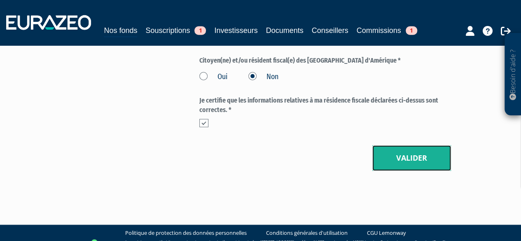
click at [410, 149] on button "Valider" at bounding box center [411, 158] width 79 height 26
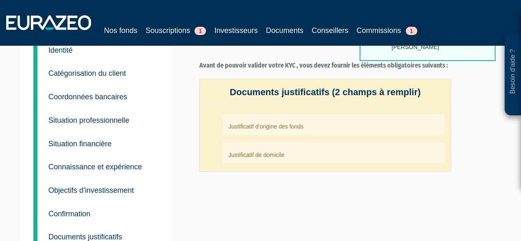
scroll to position [56, 0]
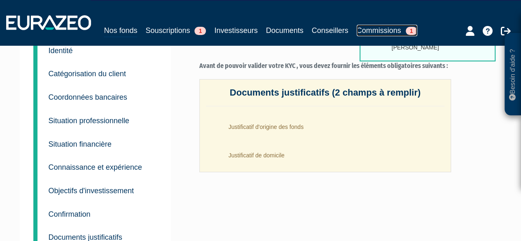
click at [381, 28] on link "Commissions 1" at bounding box center [387, 31] width 61 height 12
